Goal: Complete application form: Complete application form

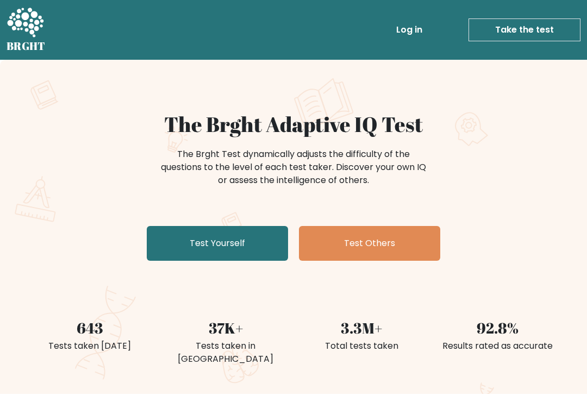
click at [180, 245] on link "Test Yourself" at bounding box center [217, 243] width 141 height 35
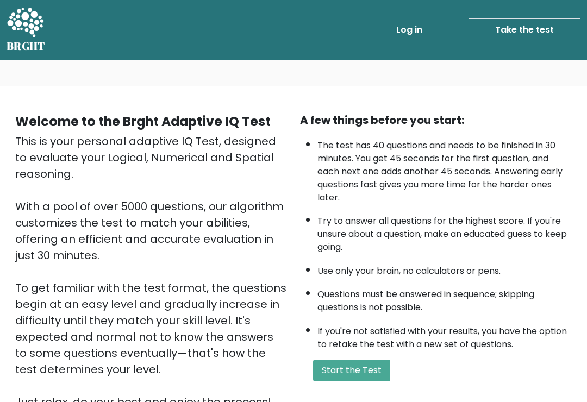
click at [332, 382] on button "Start the Test" at bounding box center [351, 371] width 77 height 22
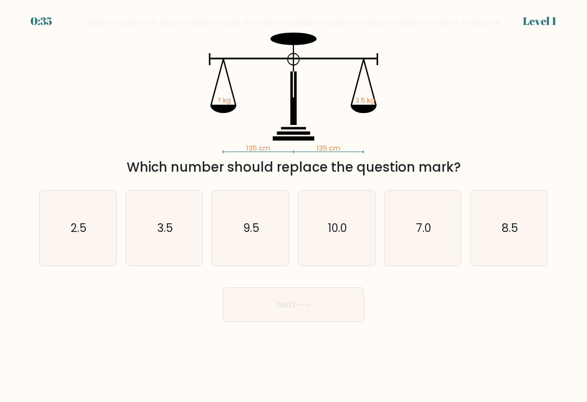
click at [158, 266] on icon "3.5" at bounding box center [164, 228] width 75 height 75
click at [294, 207] on input "b. 3.5" at bounding box center [294, 203] width 1 height 5
radio input "true"
click at [252, 313] on button "Next" at bounding box center [293, 305] width 141 height 35
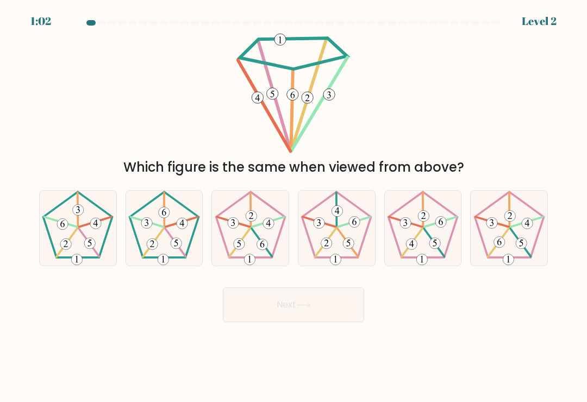
click at [161, 233] on icon at bounding box center [164, 228] width 75 height 75
click at [294, 207] on input "b." at bounding box center [294, 203] width 1 height 5
radio input "true"
click at [273, 314] on button "Next" at bounding box center [293, 305] width 141 height 35
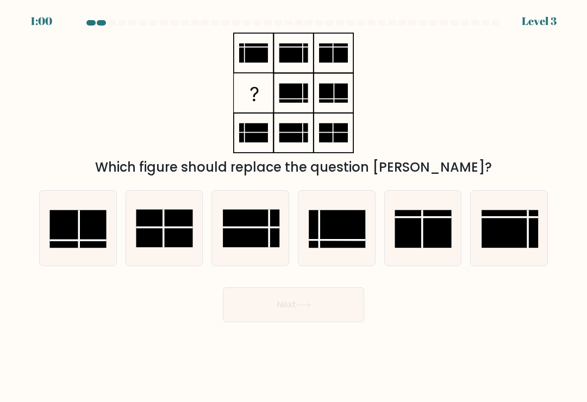
click at [270, 309] on button "Next" at bounding box center [293, 305] width 141 height 35
click at [344, 235] on rect at bounding box center [337, 229] width 57 height 38
click at [294, 207] on input "d." at bounding box center [294, 203] width 1 height 5
radio input "true"
click at [249, 314] on button "Next" at bounding box center [293, 305] width 141 height 35
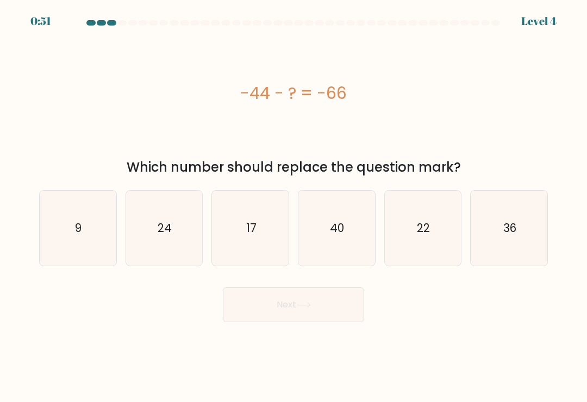
click at [332, 265] on icon "40" at bounding box center [336, 228] width 75 height 75
click at [294, 207] on input "d. 40" at bounding box center [294, 203] width 1 height 5
radio input "true"
click at [283, 315] on button "Next" at bounding box center [293, 305] width 141 height 35
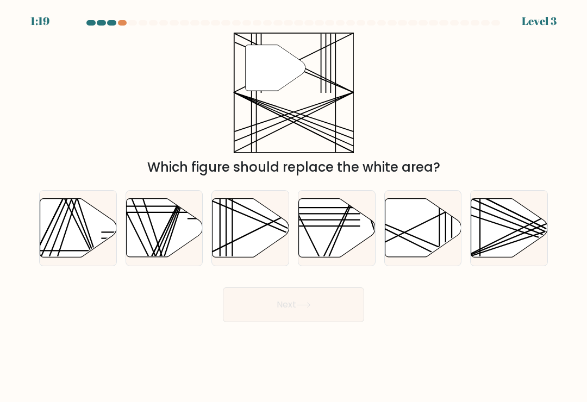
click at [257, 256] on icon at bounding box center [251, 228] width 77 height 59
click at [294, 207] on input "c." at bounding box center [294, 203] width 1 height 5
radio input "true"
click at [238, 313] on button "Next" at bounding box center [293, 305] width 141 height 35
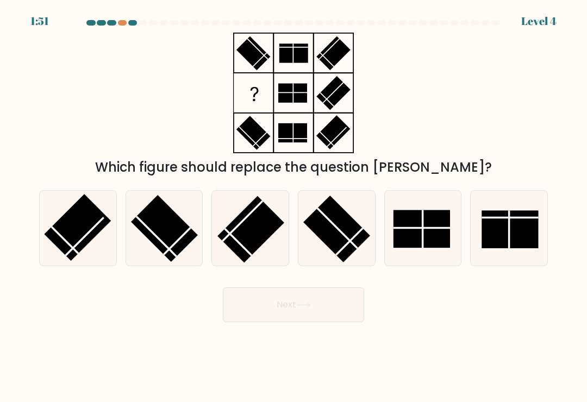
click at [333, 242] on rect at bounding box center [336, 229] width 67 height 67
click at [294, 207] on input "d." at bounding box center [294, 203] width 1 height 5
radio input "true"
click at [241, 311] on button "Next" at bounding box center [293, 305] width 141 height 35
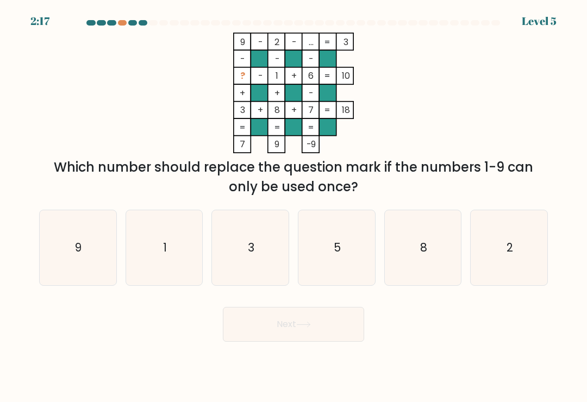
click at [341, 252] on icon "5" at bounding box center [336, 247] width 75 height 75
click at [294, 207] on input "d. 5" at bounding box center [294, 203] width 1 height 5
radio input "true"
click at [245, 332] on button "Next" at bounding box center [293, 324] width 141 height 35
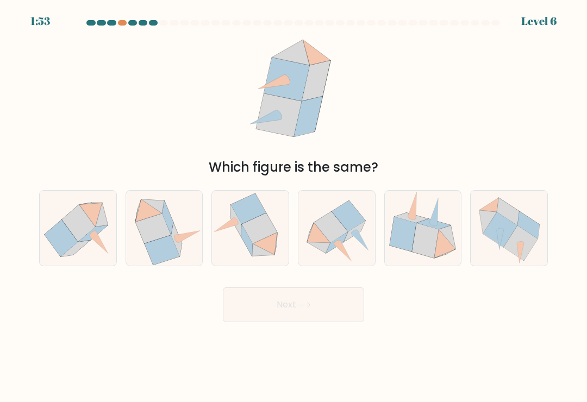
click at [348, 248] on icon at bounding box center [336, 229] width 77 height 70
click at [294, 207] on input "d." at bounding box center [294, 203] width 1 height 5
radio input "true"
click at [279, 307] on button "Next" at bounding box center [293, 305] width 141 height 35
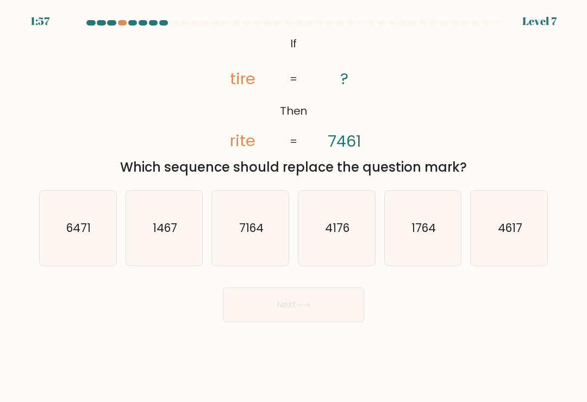
click at [252, 256] on icon "7164" at bounding box center [250, 228] width 75 height 75
click at [294, 207] on input "c. 7164" at bounding box center [294, 203] width 1 height 5
radio input "true"
click at [252, 320] on button "Next" at bounding box center [293, 305] width 141 height 35
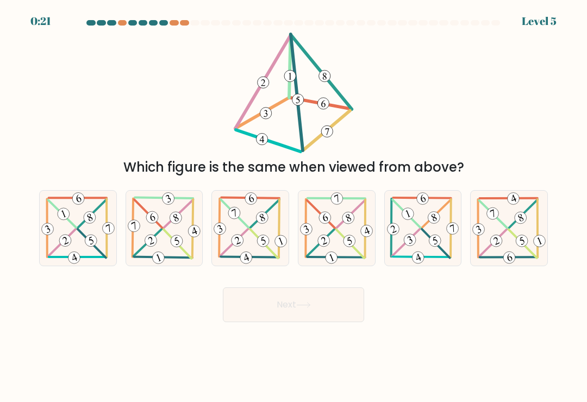
click at [494, 248] on 584 at bounding box center [496, 240] width 15 height 15
click at [294, 207] on input "f." at bounding box center [294, 203] width 1 height 5
radio input "true"
click at [272, 318] on button "Next" at bounding box center [293, 305] width 141 height 35
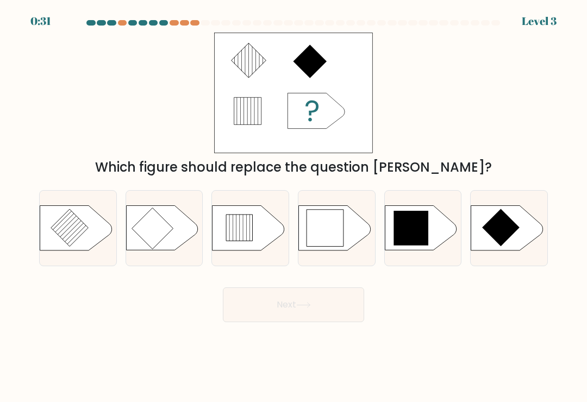
click at [412, 226] on icon at bounding box center [411, 228] width 35 height 35
click at [294, 207] on input "e." at bounding box center [294, 203] width 1 height 5
radio input "true"
click at [324, 302] on button "Next" at bounding box center [293, 305] width 141 height 35
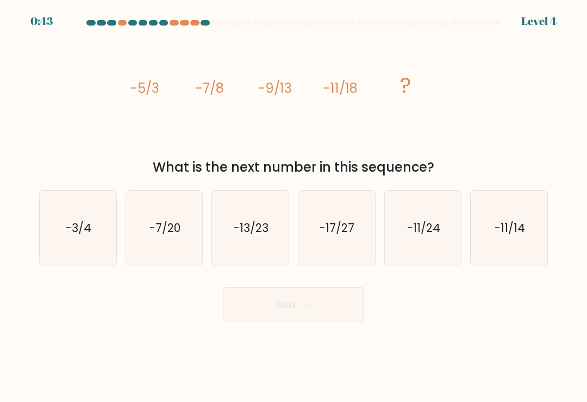
click at [255, 229] on text "-13/23" at bounding box center [251, 228] width 35 height 16
click at [294, 207] on input "c. -13/23" at bounding box center [294, 203] width 1 height 5
radio input "true"
click at [282, 320] on button "Next" at bounding box center [293, 305] width 141 height 35
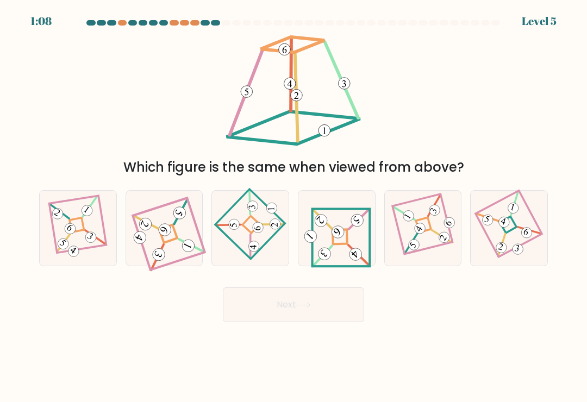
click at [329, 242] on icon at bounding box center [337, 228] width 70 height 60
click at [294, 207] on input "d." at bounding box center [294, 203] width 1 height 5
radio input "true"
click at [286, 309] on button "Next" at bounding box center [293, 305] width 141 height 35
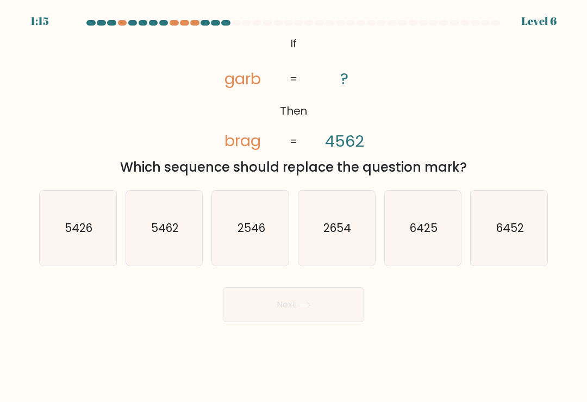
click at [53, 215] on icon "5426" at bounding box center [77, 228] width 75 height 75
click at [294, 207] on input "a. 5426" at bounding box center [294, 203] width 1 height 5
radio input "true"
click at [254, 312] on button "Next" at bounding box center [293, 305] width 141 height 35
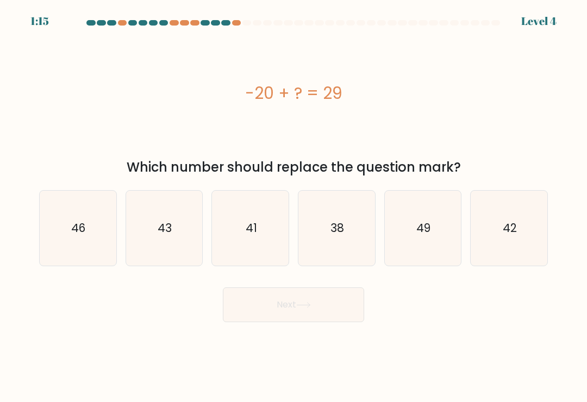
click at [414, 251] on icon "49" at bounding box center [422, 228] width 75 height 75
click at [294, 207] on input "e. 49" at bounding box center [294, 203] width 1 height 5
radio input "true"
click at [297, 310] on button "Next" at bounding box center [293, 305] width 141 height 35
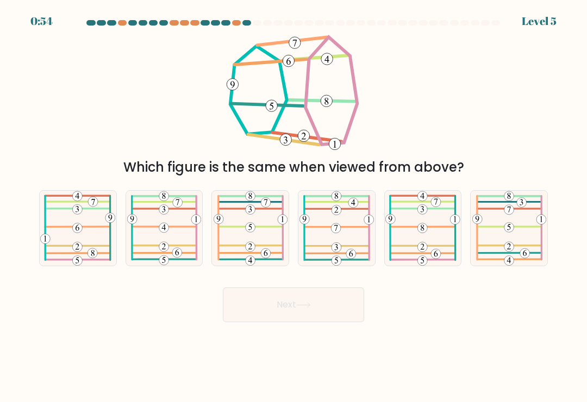
click at [324, 244] on icon at bounding box center [337, 228] width 74 height 75
click at [294, 207] on input "d." at bounding box center [294, 203] width 1 height 5
radio input "true"
click at [225, 318] on button "Next" at bounding box center [293, 305] width 141 height 35
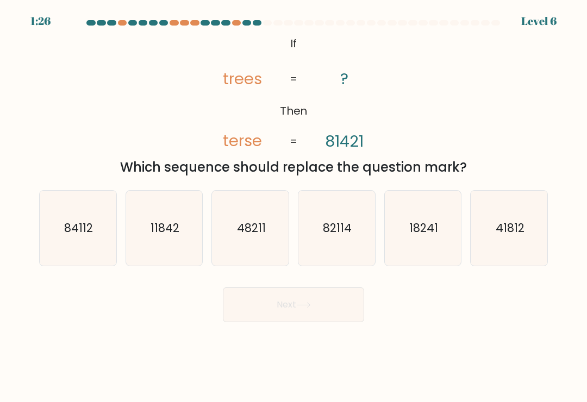
click at [424, 250] on icon "18241" at bounding box center [422, 228] width 75 height 75
click at [294, 207] on input "e. 18241" at bounding box center [294, 203] width 1 height 5
radio input "true"
click at [301, 321] on button "Next" at bounding box center [293, 305] width 141 height 35
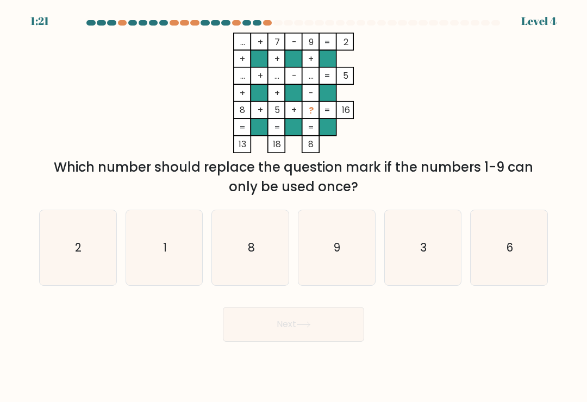
click at [431, 261] on icon "3" at bounding box center [422, 247] width 75 height 75
click at [294, 207] on input "e. 3" at bounding box center [294, 203] width 1 height 5
radio input "true"
click at [320, 342] on button "Next" at bounding box center [293, 324] width 141 height 35
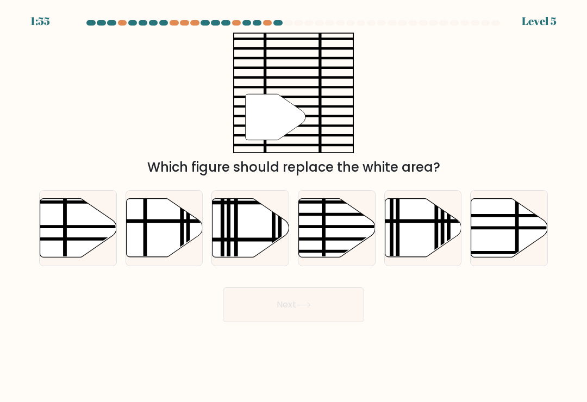
click at [331, 252] on icon at bounding box center [337, 228] width 77 height 59
click at [294, 207] on input "d." at bounding box center [294, 203] width 1 height 5
radio input "true"
click at [237, 318] on button "Next" at bounding box center [293, 305] width 141 height 35
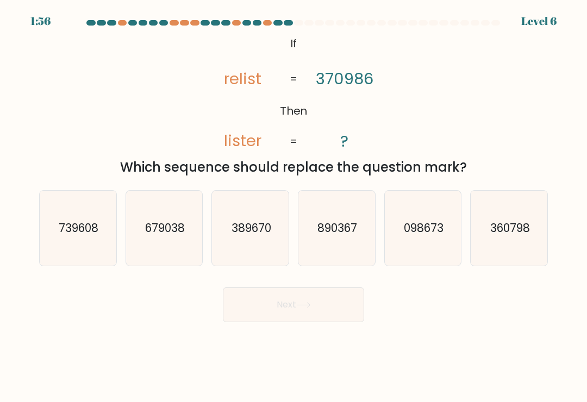
click at [65, 266] on icon "739608" at bounding box center [77, 228] width 75 height 75
click at [294, 207] on input "a. 739608" at bounding box center [294, 203] width 1 height 5
radio input "true"
click at [273, 322] on button "Next" at bounding box center [293, 305] width 141 height 35
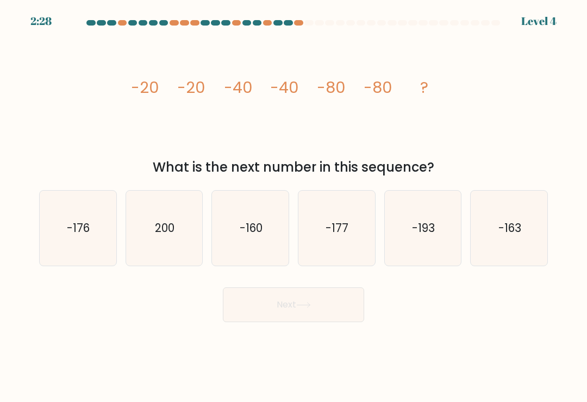
click at [150, 252] on icon "200" at bounding box center [164, 228] width 75 height 75
click at [294, 207] on input "b. 200" at bounding box center [294, 203] width 1 height 5
radio input "true"
click at [245, 317] on button "Next" at bounding box center [293, 305] width 141 height 35
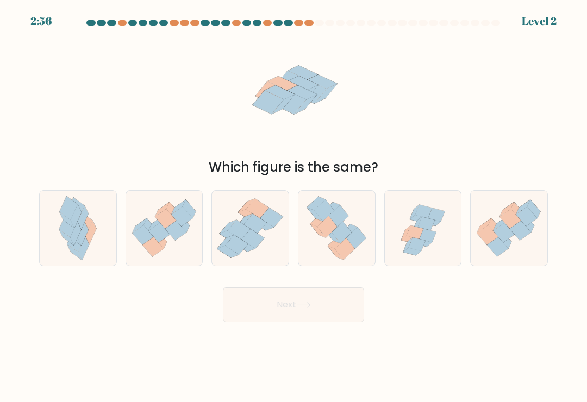
click at [413, 226] on icon at bounding box center [423, 228] width 77 height 73
click at [294, 207] on input "e." at bounding box center [294, 203] width 1 height 5
radio input "true"
click at [278, 322] on button "Next" at bounding box center [293, 305] width 141 height 35
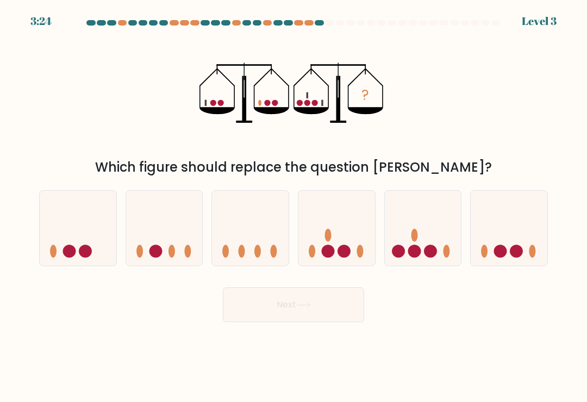
click at [325, 217] on icon at bounding box center [336, 229] width 77 height 64
click at [294, 207] on input "d." at bounding box center [294, 203] width 1 height 5
radio input "true"
click at [396, 221] on icon at bounding box center [423, 229] width 77 height 64
click at [294, 207] on input "e." at bounding box center [294, 203] width 1 height 5
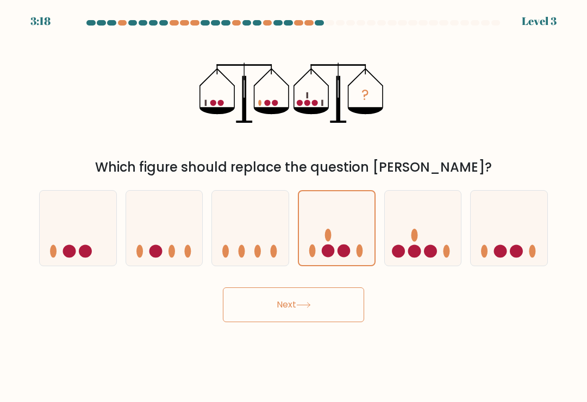
radio input "true"
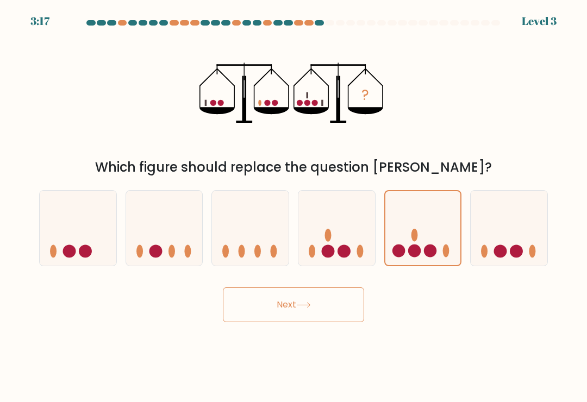
click at [227, 310] on button "Next" at bounding box center [293, 305] width 141 height 35
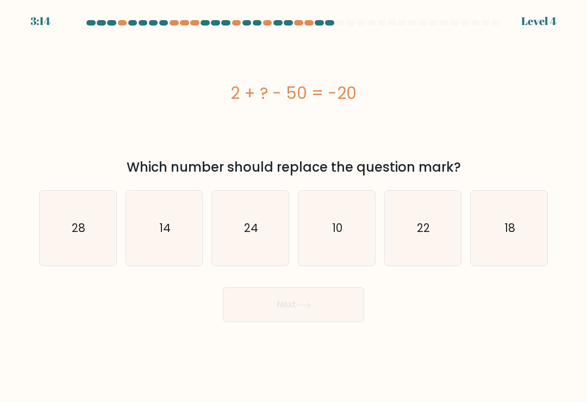
click at [101, 245] on icon "28" at bounding box center [77, 228] width 75 height 75
click at [294, 207] on input "a. 28" at bounding box center [294, 203] width 1 height 5
radio input "true"
click at [271, 315] on button "Next" at bounding box center [293, 305] width 141 height 35
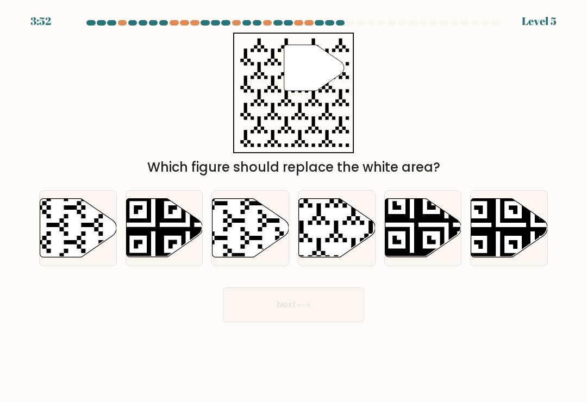
click at [335, 217] on icon at bounding box center [337, 228] width 77 height 59
click at [294, 207] on input "d." at bounding box center [294, 203] width 1 height 5
radio input "true"
click at [263, 322] on button "Next" at bounding box center [293, 305] width 141 height 35
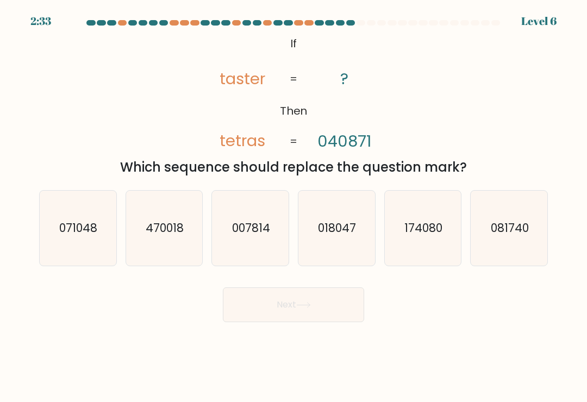
click at [153, 244] on icon "470018" at bounding box center [164, 228] width 75 height 75
click at [294, 207] on input "b. 470018" at bounding box center [294, 203] width 1 height 5
radio input "true"
click at [274, 319] on button "Next" at bounding box center [293, 305] width 141 height 35
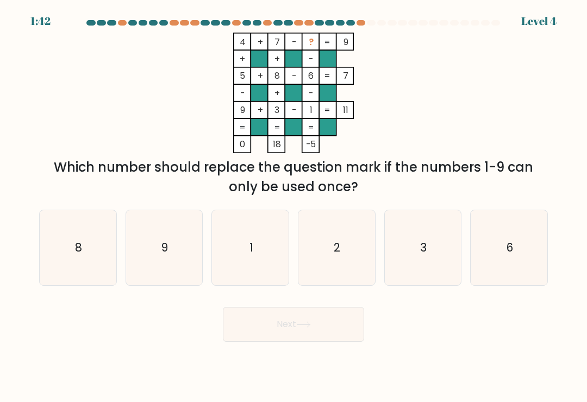
click at [352, 274] on icon "2" at bounding box center [336, 247] width 75 height 75
click at [294, 207] on input "d. 2" at bounding box center [294, 203] width 1 height 5
radio input "true"
click at [309, 338] on button "Next" at bounding box center [293, 324] width 141 height 35
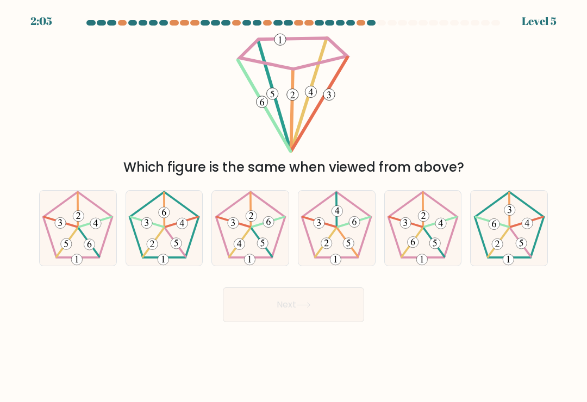
click at [266, 258] on icon at bounding box center [250, 228] width 75 height 75
click at [294, 207] on input "c." at bounding box center [294, 203] width 1 height 5
radio input "true"
click at [279, 305] on button "Next" at bounding box center [293, 305] width 141 height 35
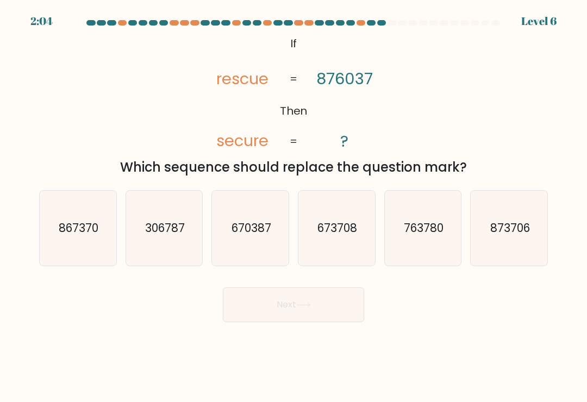
click at [279, 309] on button "Next" at bounding box center [293, 305] width 141 height 35
click at [401, 235] on icon "763780" at bounding box center [422, 228] width 75 height 75
click at [294, 207] on input "e. 763780" at bounding box center [294, 203] width 1 height 5
radio input "true"
click at [279, 312] on button "Next" at bounding box center [293, 305] width 141 height 35
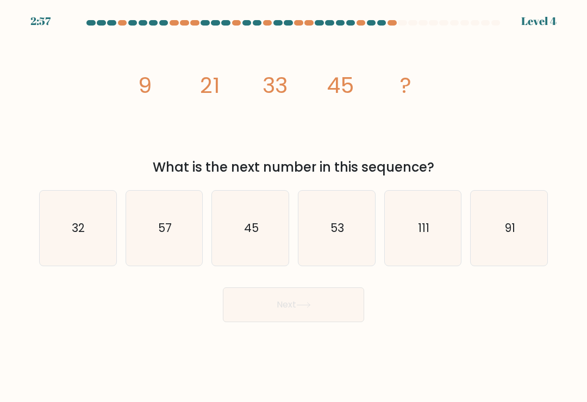
click at [160, 216] on icon "57" at bounding box center [164, 228] width 75 height 75
click at [294, 207] on input "b. 57" at bounding box center [294, 203] width 1 height 5
radio input "true"
click at [280, 309] on button "Next" at bounding box center [293, 305] width 141 height 35
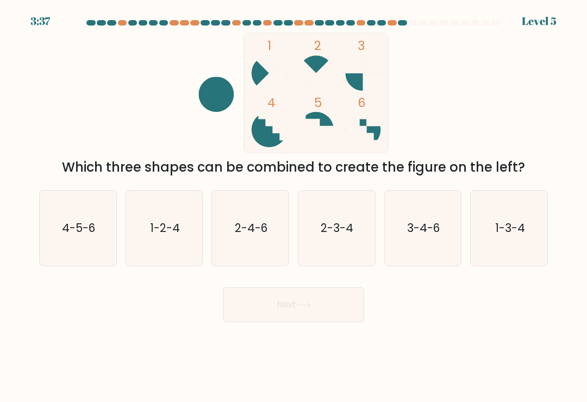
click at [242, 309] on button "Next" at bounding box center [293, 305] width 141 height 35
click at [177, 321] on div "Next" at bounding box center [294, 300] width 522 height 43
click at [70, 236] on text "4-5-6" at bounding box center [78, 228] width 33 height 16
click at [294, 207] on input "a. 4-5-6" at bounding box center [294, 203] width 1 height 5
radio input "true"
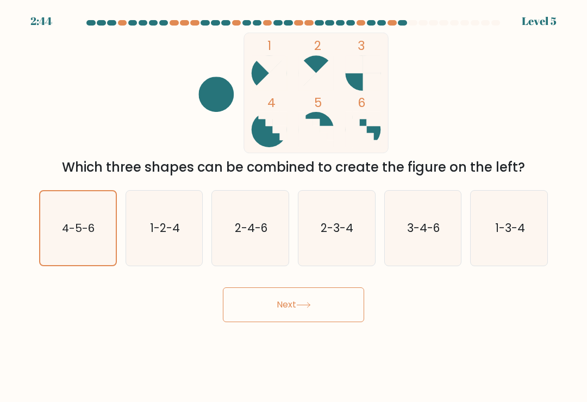
click at [297, 312] on button "Next" at bounding box center [293, 305] width 141 height 35
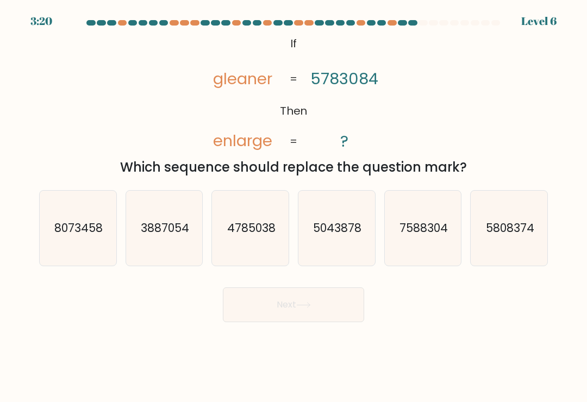
click at [438, 236] on text "7588304" at bounding box center [424, 228] width 48 height 16
click at [294, 207] on input "e. 7588304" at bounding box center [294, 203] width 1 height 5
radio input "true"
click at [306, 308] on icon at bounding box center [303, 305] width 15 height 6
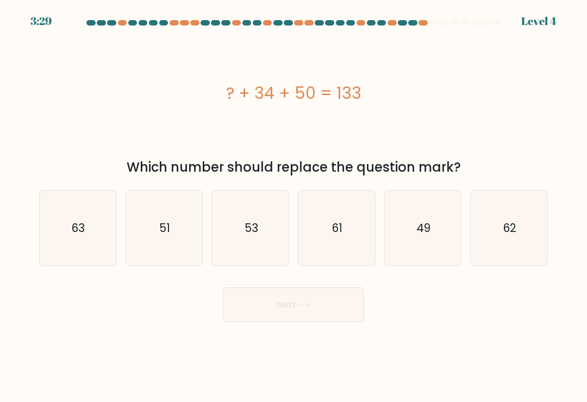
click at [421, 249] on icon "49" at bounding box center [422, 228] width 75 height 75
click at [294, 207] on input "e. 49" at bounding box center [294, 203] width 1 height 5
radio input "true"
click at [326, 307] on button "Next" at bounding box center [293, 305] width 141 height 35
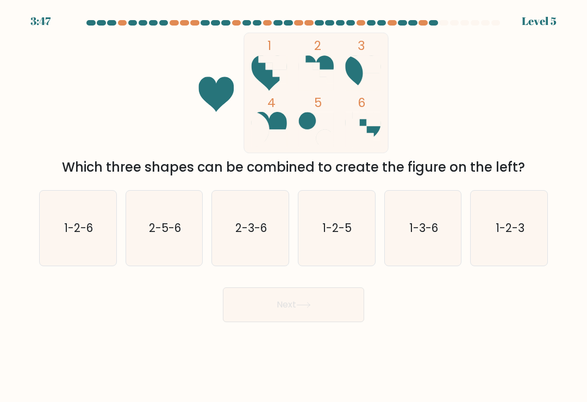
click at [78, 245] on icon "1-2-6" at bounding box center [77, 228] width 75 height 75
click at [294, 207] on input "a. 1-2-6" at bounding box center [294, 203] width 1 height 5
radio input "true"
click at [234, 309] on button "Next" at bounding box center [293, 305] width 141 height 35
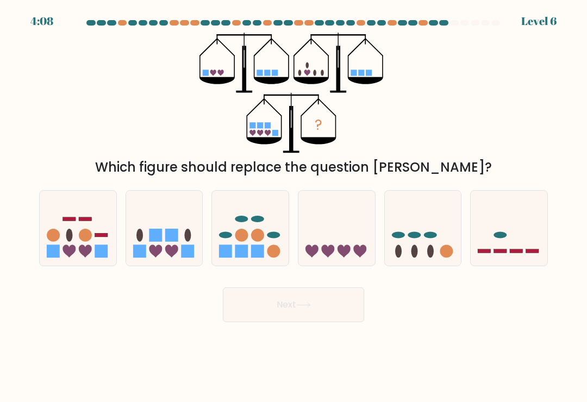
click at [150, 242] on rect at bounding box center [155, 235] width 13 height 13
click at [294, 207] on input "b." at bounding box center [294, 203] width 1 height 5
radio input "true"
click at [153, 235] on rect at bounding box center [156, 235] width 13 height 13
click at [294, 207] on input "b." at bounding box center [294, 203] width 1 height 5
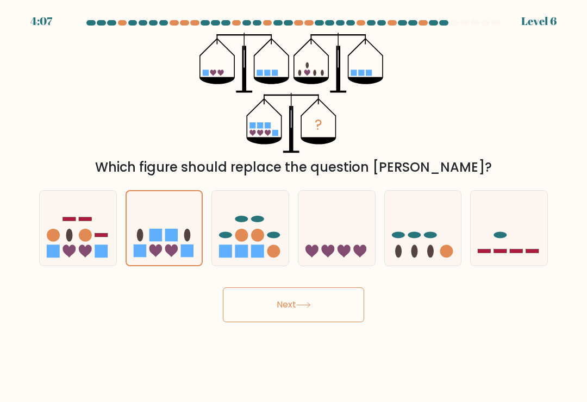
click at [224, 322] on button "Next" at bounding box center [293, 305] width 141 height 35
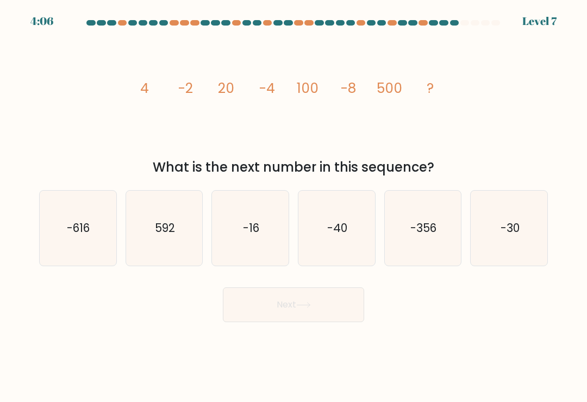
click at [244, 300] on button "Next" at bounding box center [293, 305] width 141 height 35
click at [231, 264] on icon "-16" at bounding box center [250, 228] width 75 height 75
click at [294, 207] on input "c. -16" at bounding box center [294, 203] width 1 height 5
radio input "true"
click at [236, 322] on button "Next" at bounding box center [293, 305] width 141 height 35
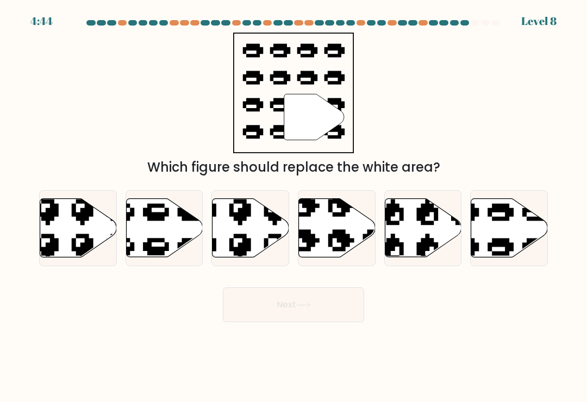
click at [537, 227] on icon at bounding box center [509, 228] width 77 height 59
click at [294, 207] on input "f." at bounding box center [294, 203] width 1 height 5
radio input "true"
click at [248, 314] on button "Next" at bounding box center [293, 305] width 141 height 35
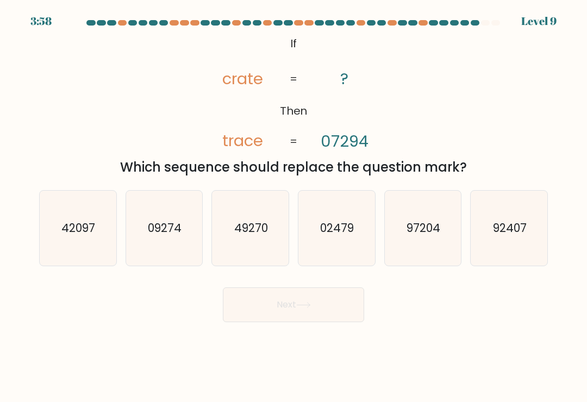
click at [415, 232] on text "97204" at bounding box center [424, 228] width 34 height 16
click at [294, 207] on input "e. 97204" at bounding box center [294, 203] width 1 height 5
radio input "true"
click at [338, 309] on button "Next" at bounding box center [293, 305] width 141 height 35
click at [326, 314] on button "Next" at bounding box center [293, 305] width 141 height 35
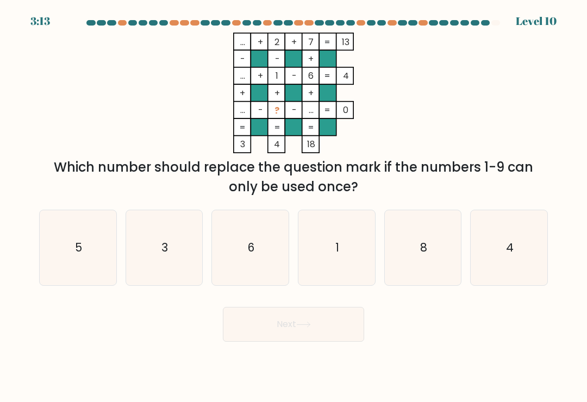
click at [334, 260] on icon "1" at bounding box center [336, 247] width 75 height 75
click at [294, 207] on input "d. 1" at bounding box center [294, 203] width 1 height 5
radio input "true"
click at [223, 335] on button "Next" at bounding box center [293, 324] width 141 height 35
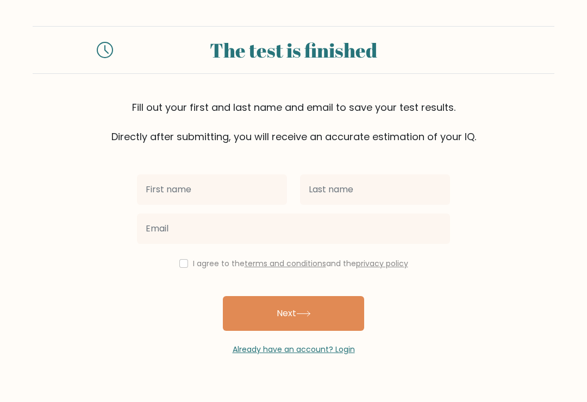
click at [152, 198] on input "text" at bounding box center [212, 190] width 150 height 30
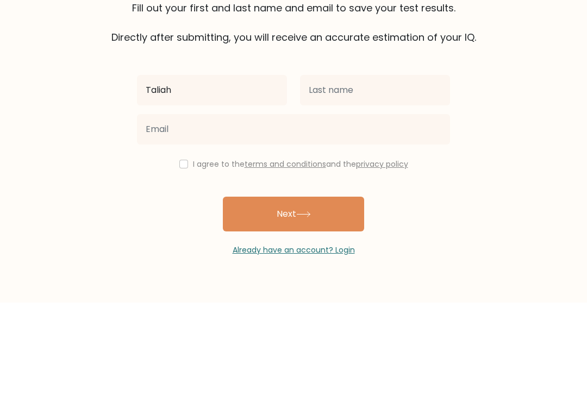
type input "Taliah"
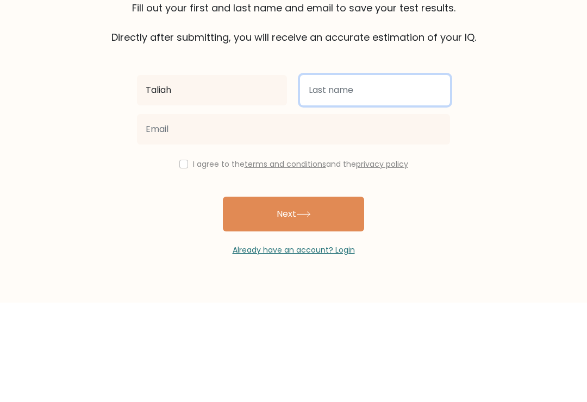
click at [337, 175] on input "text" at bounding box center [375, 190] width 150 height 30
type input "[PERSON_NAME]"
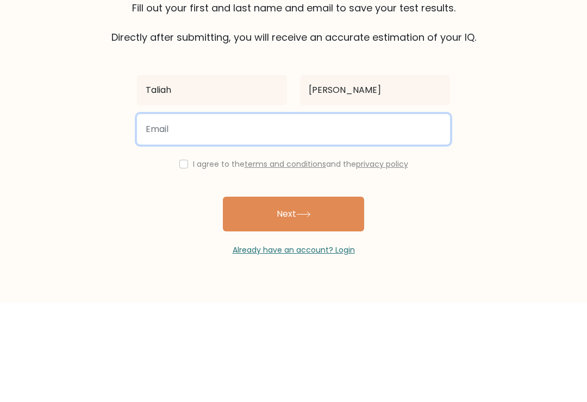
click at [170, 214] on input "email" at bounding box center [293, 229] width 313 height 30
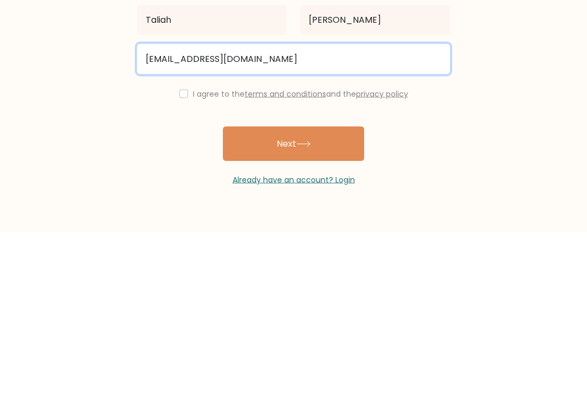
type input "benedictstmk@hotmail.com"
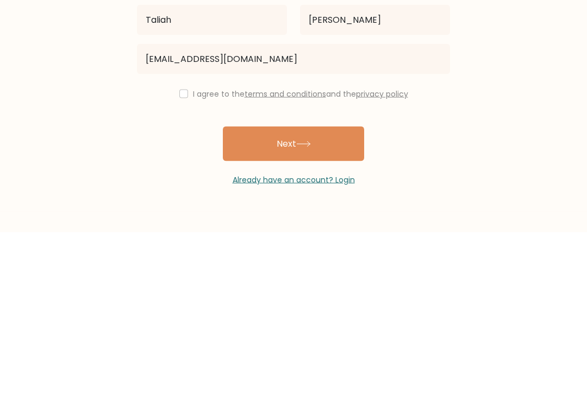
click at [190, 257] on div "I agree to the terms and conditions and the privacy policy" at bounding box center [293, 263] width 326 height 13
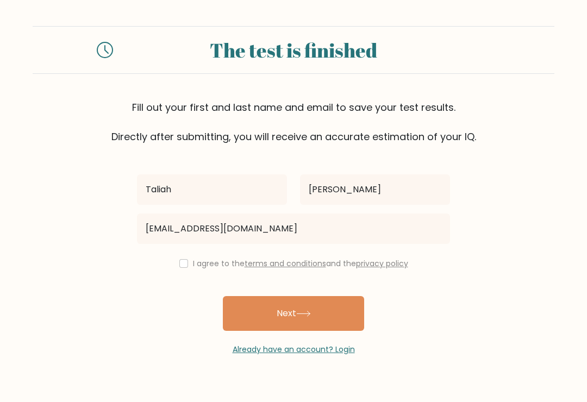
click at [187, 257] on div "I agree to the terms and conditions and the privacy policy" at bounding box center [293, 263] width 326 height 13
click at [184, 259] on input "checkbox" at bounding box center [183, 263] width 9 height 9
checkbox input "true"
click at [320, 296] on button "Next" at bounding box center [293, 313] width 141 height 35
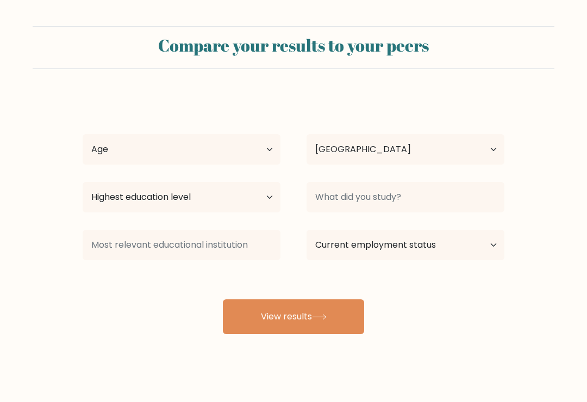
select select "AU"
click at [113, 142] on select "Age Under [DEMOGRAPHIC_DATA] [DEMOGRAPHIC_DATA] [DEMOGRAPHIC_DATA] [DEMOGRAPHIC…" at bounding box center [182, 149] width 198 height 30
select select "min_18"
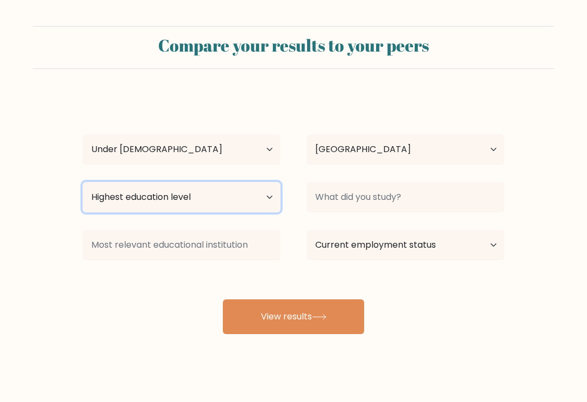
click at [110, 206] on select "Highest education level No schooling Primary Lower Secondary Upper Secondary Oc…" at bounding box center [182, 197] width 198 height 30
select select "lower_secondary"
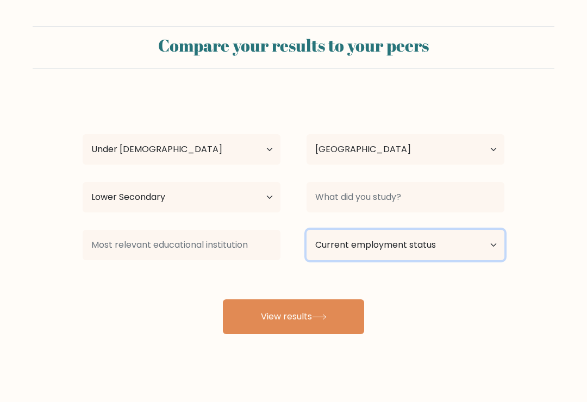
click at [313, 256] on select "Current employment status Employed Student Retired Other / prefer not to answer" at bounding box center [406, 245] width 198 height 30
select select "student"
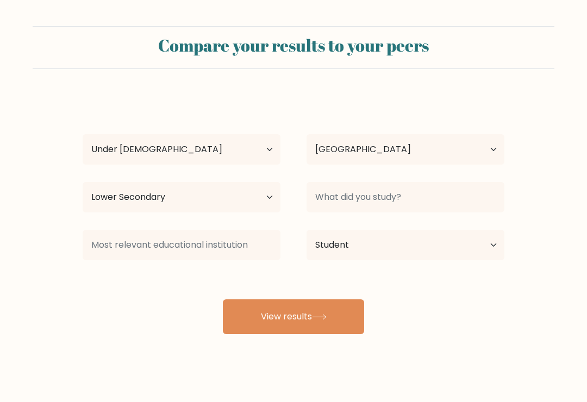
click at [321, 178] on div at bounding box center [406, 197] width 224 height 39
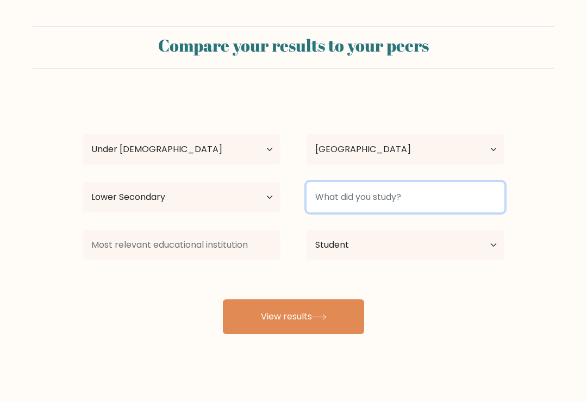
click at [320, 203] on input at bounding box center [406, 197] width 198 height 30
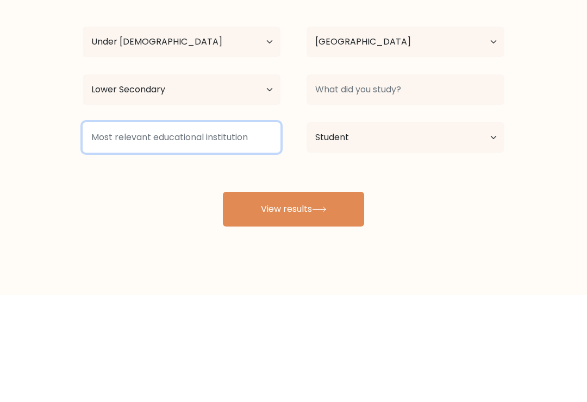
click at [101, 230] on input at bounding box center [182, 245] width 198 height 30
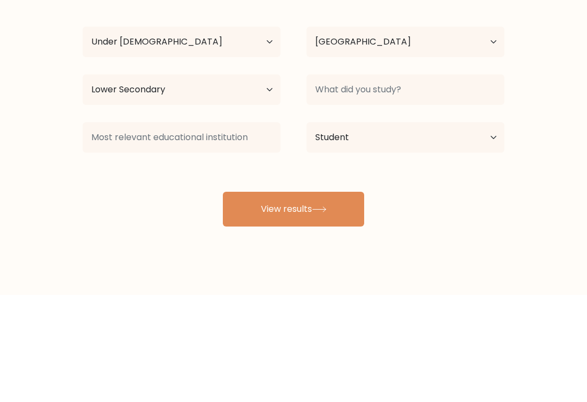
click at [7, 135] on form "Compare your results to your peers Taliah Brennan Age Under 18 years old 18-24 …" at bounding box center [293, 180] width 587 height 308
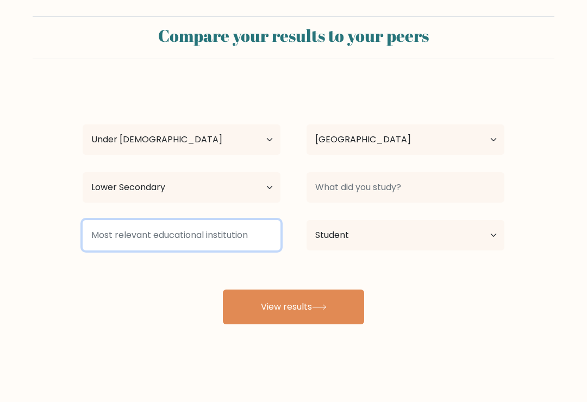
click at [120, 220] on input at bounding box center [182, 235] width 198 height 30
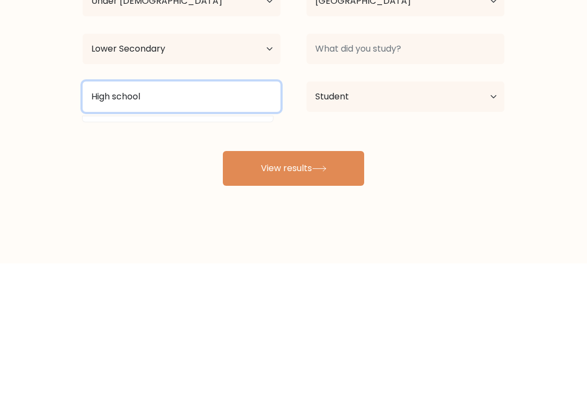
type input "High school"
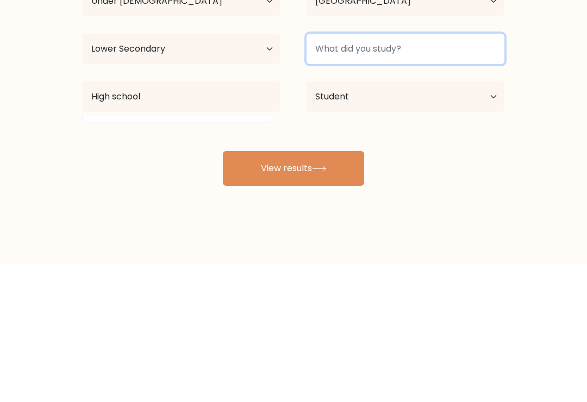
click at [399, 172] on input at bounding box center [406, 187] width 198 height 30
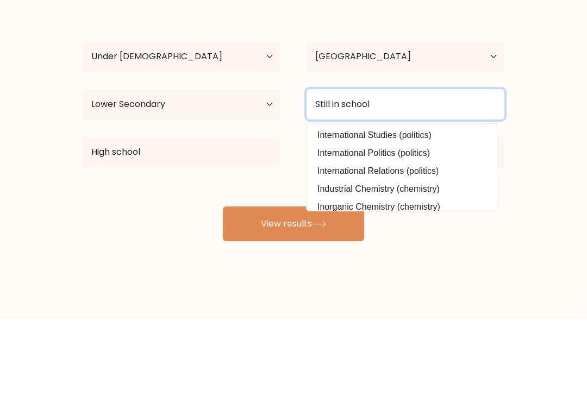
type input "Still in school"
click at [294, 290] on button "View results" at bounding box center [293, 307] width 141 height 35
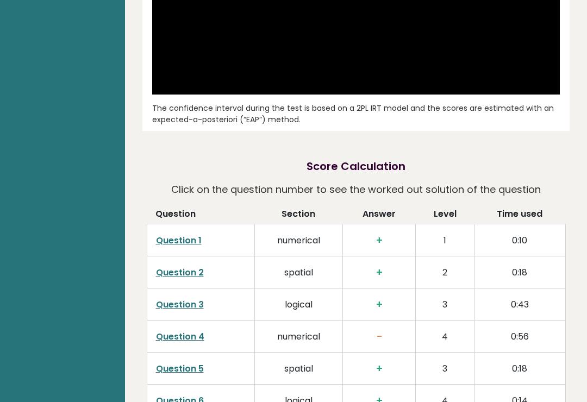
scroll to position [1551, 0]
